Goal: Information Seeking & Learning: Check status

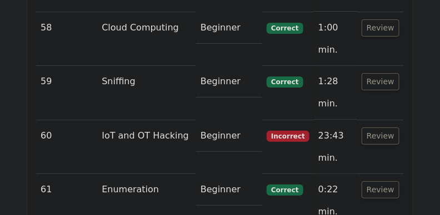
scroll to position [5265, 0]
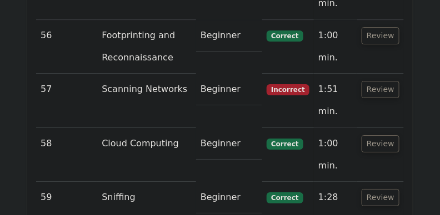
scroll to position [5154, 0]
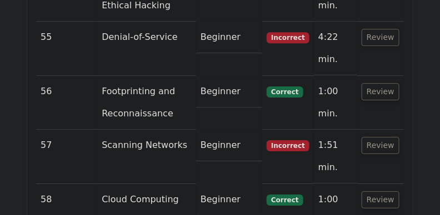
scroll to position [5087, 0]
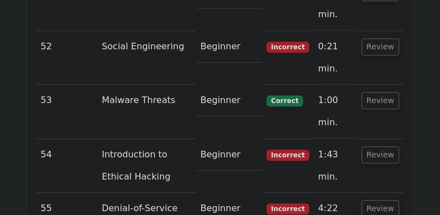
scroll to position [4899, 0]
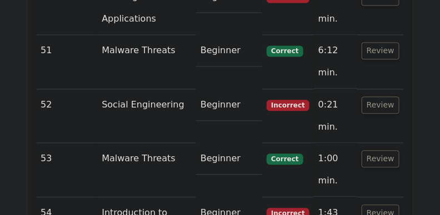
scroll to position [4854, 0]
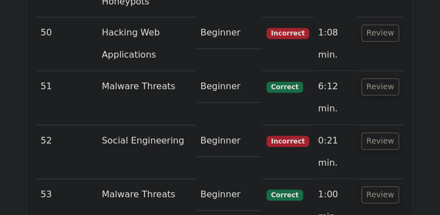
scroll to position [4832, 0]
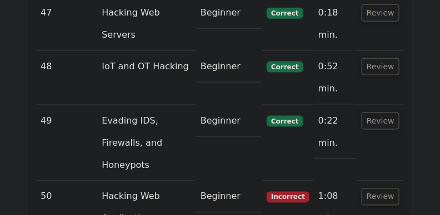
scroll to position [4665, 0]
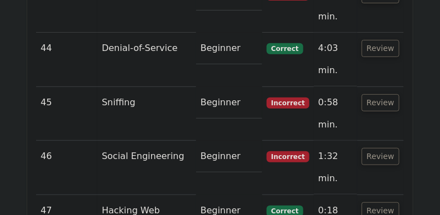
scroll to position [4466, 0]
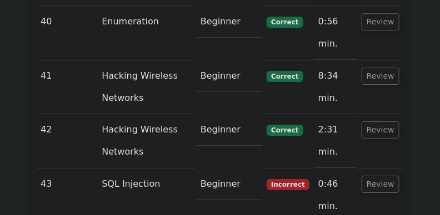
scroll to position [4266, 0]
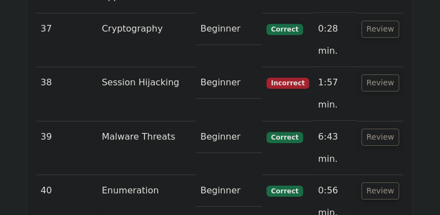
scroll to position [4111, 0]
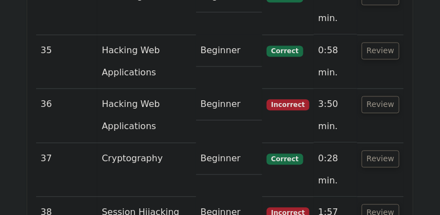
scroll to position [3977, 0]
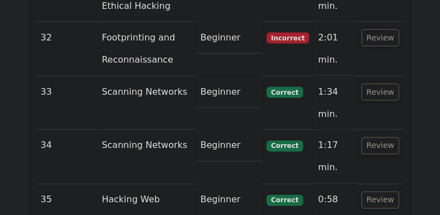
scroll to position [3811, 0]
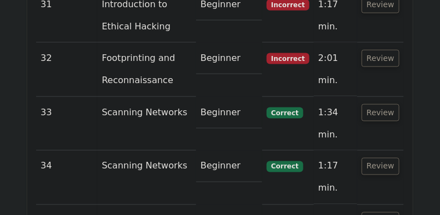
drag, startPoint x: 383, startPoint y: 146, endPoint x: 384, endPoint y: 129, distance: 17.2
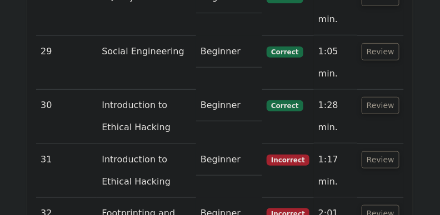
scroll to position [3655, 0]
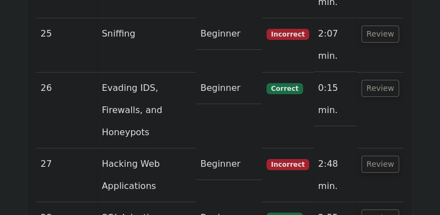
scroll to position [3433, 0]
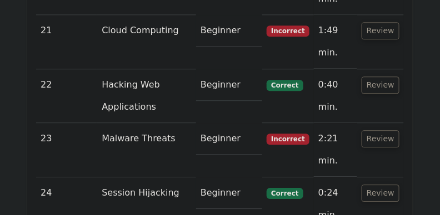
scroll to position [3223, 0]
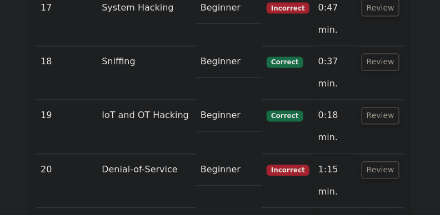
scroll to position [3012, 0]
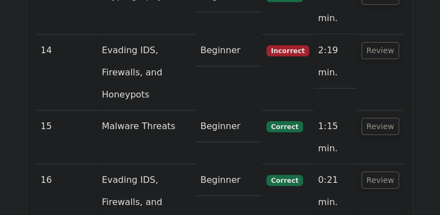
scroll to position [2779, 0]
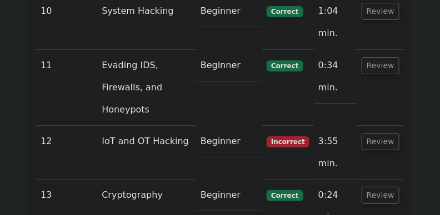
scroll to position [2579, 0]
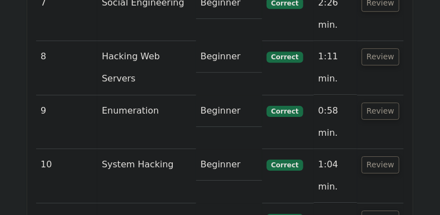
scroll to position [2368, 0]
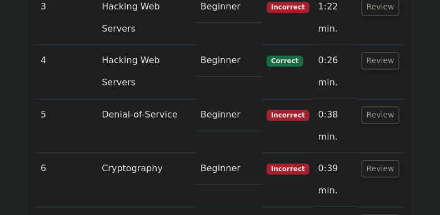
scroll to position [2190, 0]
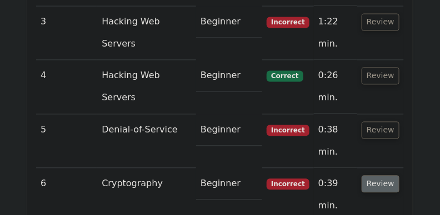
click at [380, 176] on button "Review" at bounding box center [380, 184] width 38 height 17
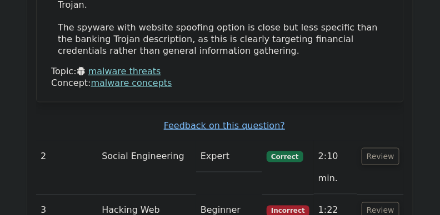
scroll to position [2013, 0]
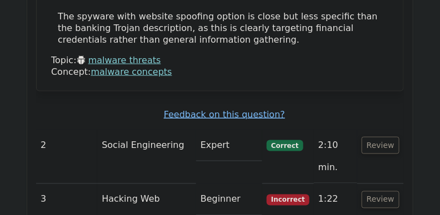
click at [378, 191] on button "Review" at bounding box center [380, 199] width 38 height 17
click at [382, 137] on button "Review" at bounding box center [380, 145] width 38 height 17
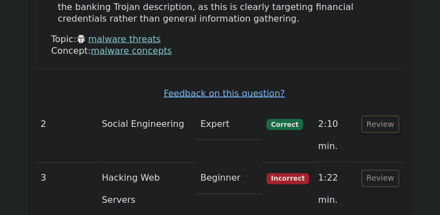
scroll to position [2035, 0]
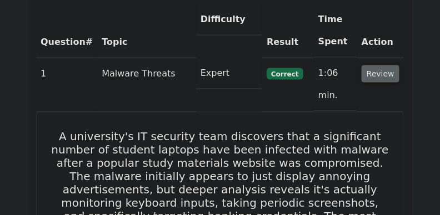
scroll to position [1225, 0]
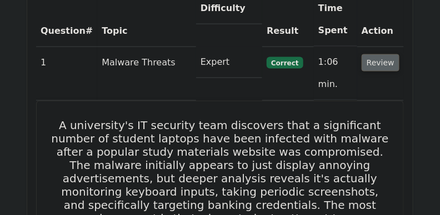
click at [381, 62] on button "Review" at bounding box center [380, 62] width 38 height 17
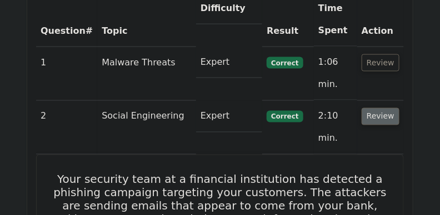
click at [380, 108] on button "Review" at bounding box center [380, 116] width 38 height 17
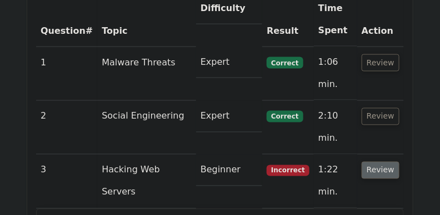
click at [380, 162] on button "Review" at bounding box center [380, 170] width 38 height 17
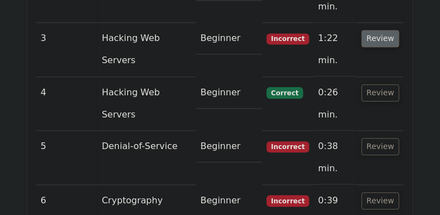
scroll to position [1358, 0]
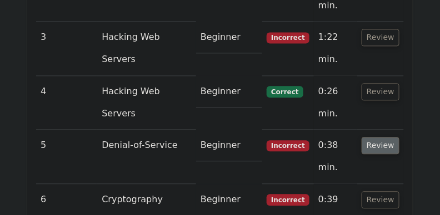
click at [381, 137] on button "Review" at bounding box center [380, 145] width 38 height 17
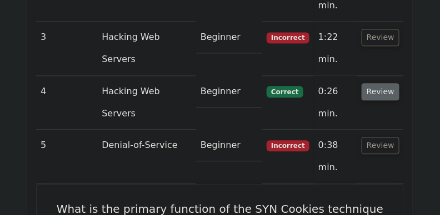
click at [381, 83] on button "Review" at bounding box center [380, 91] width 38 height 17
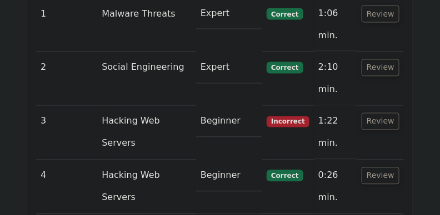
scroll to position [1247, 0]
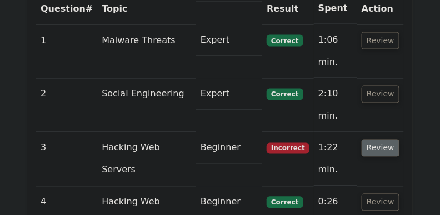
click at [388, 140] on button "Review" at bounding box center [380, 148] width 38 height 17
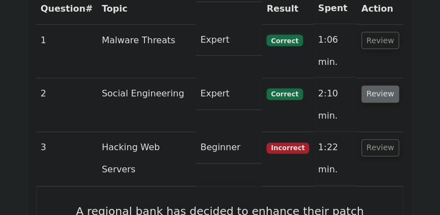
click at [383, 86] on button "Review" at bounding box center [380, 94] width 38 height 17
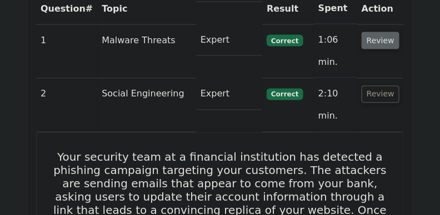
click at [386, 44] on button "Review" at bounding box center [380, 40] width 38 height 17
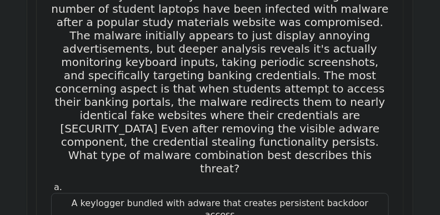
scroll to position [1036, 0]
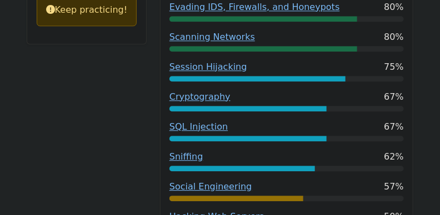
scroll to position [558, 0]
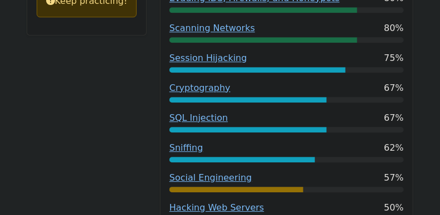
click at [62, 120] on div "63% Your Score Keep practicing!" at bounding box center [86, 163] width 133 height 602
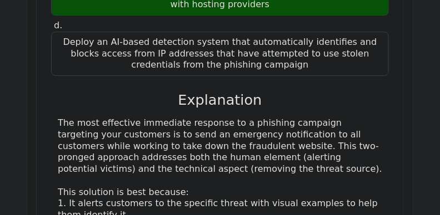
scroll to position [2639, 0]
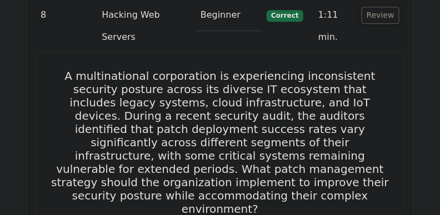
scroll to position [7047, 0]
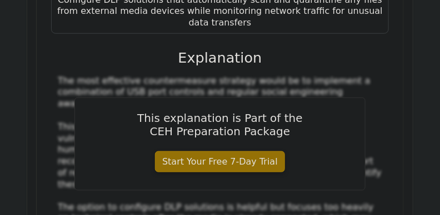
scroll to position [6381, 0]
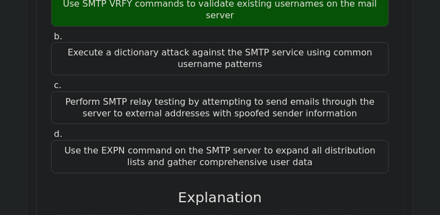
scroll to position [7935, 0]
